Goal: Check status

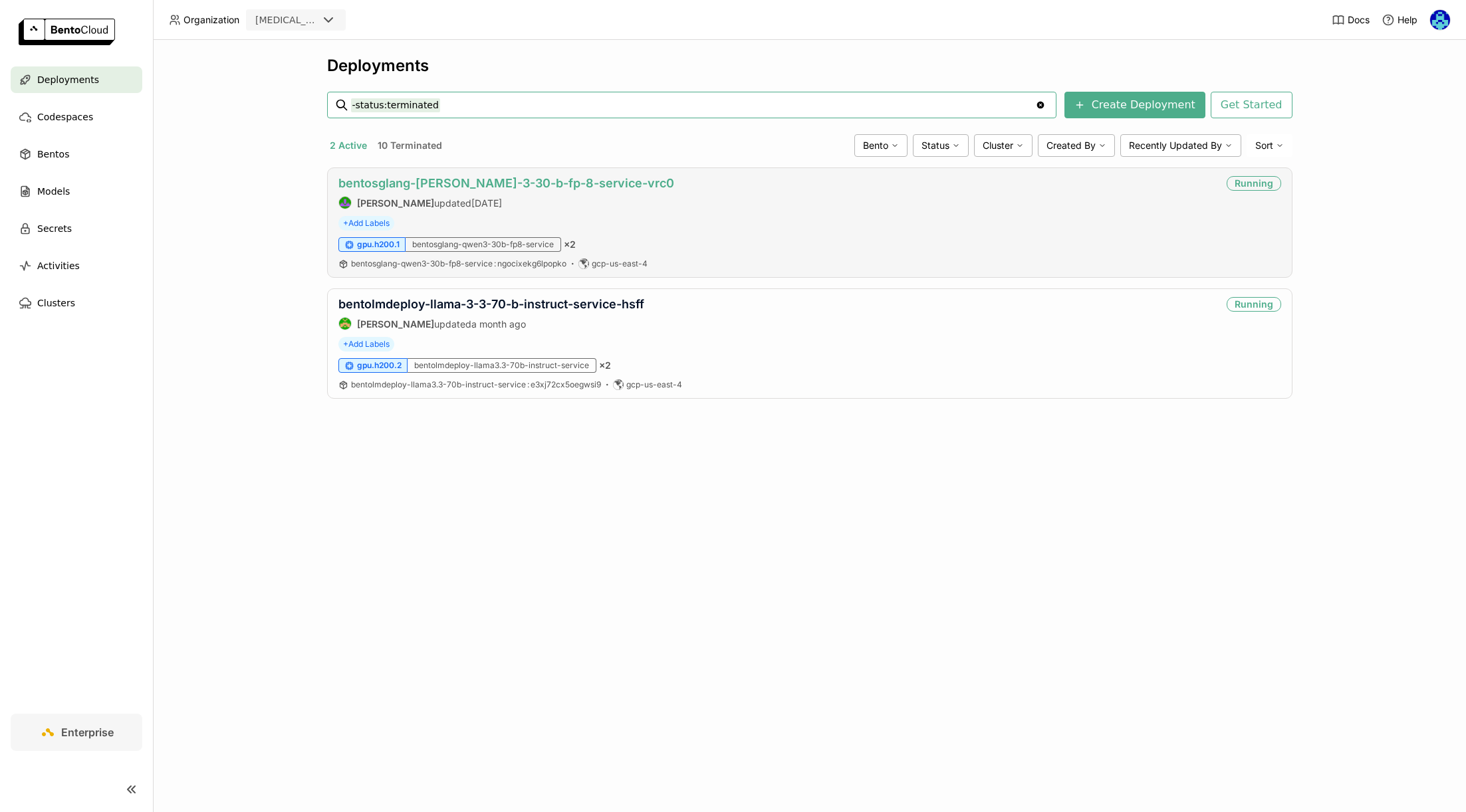
click at [568, 184] on link "bentosglang-[PERSON_NAME]-3-30-b-fp-8-service-vrc0" at bounding box center [506, 183] width 336 height 14
click at [588, 184] on link "bentosglang-[PERSON_NAME]-3-30-b-fp-8-service-vrc0" at bounding box center [506, 183] width 336 height 14
click at [252, 467] on div "Deployments -status:terminated -status:terminated Clear value Create Deployment…" at bounding box center [809, 426] width 1313 height 772
click at [421, 527] on div "Deployments -status:terminated -status:terminated Clear value Create Deployment…" at bounding box center [809, 426] width 1313 height 772
